Goal: Transaction & Acquisition: Purchase product/service

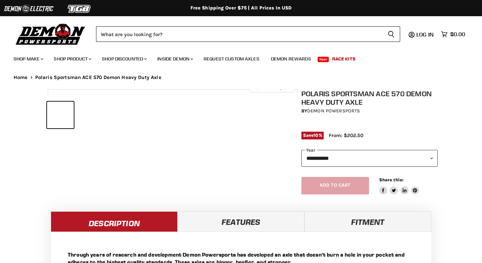
select select "******"
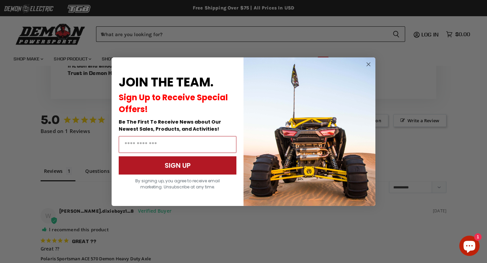
scroll to position [485, 0]
